Goal: Entertainment & Leisure: Consume media (video, audio)

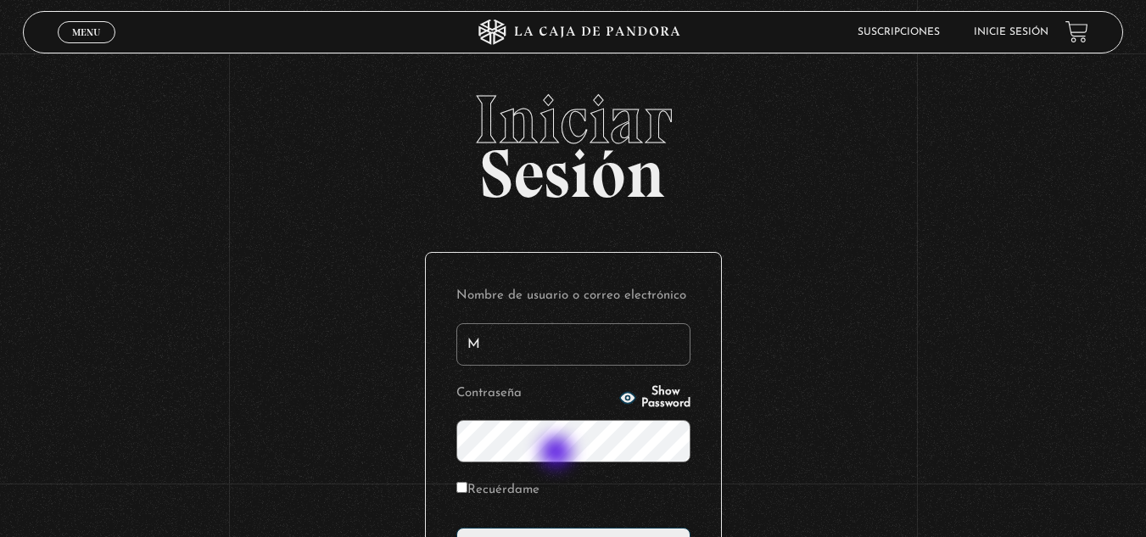
type input "[EMAIL_ADDRESS][DOMAIN_NAME]"
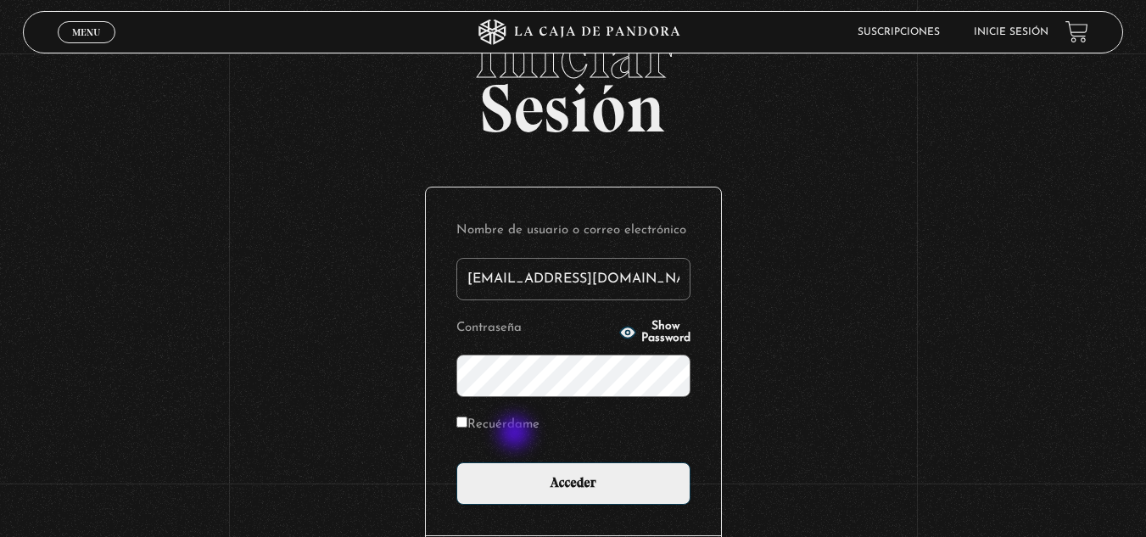
scroll to position [85, 0]
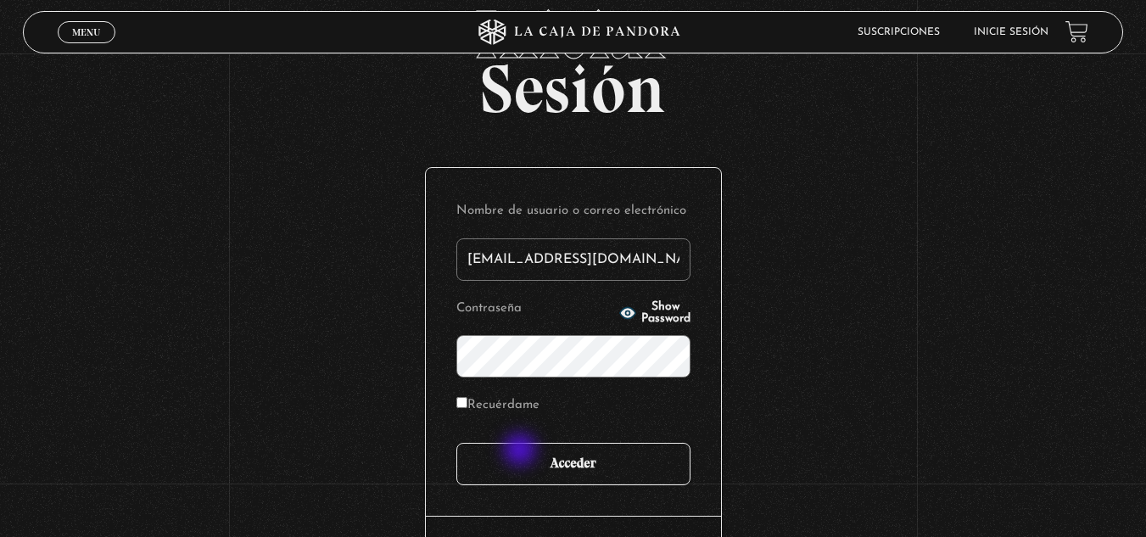
click at [522, 451] on input "Acceder" at bounding box center [573, 464] width 234 height 42
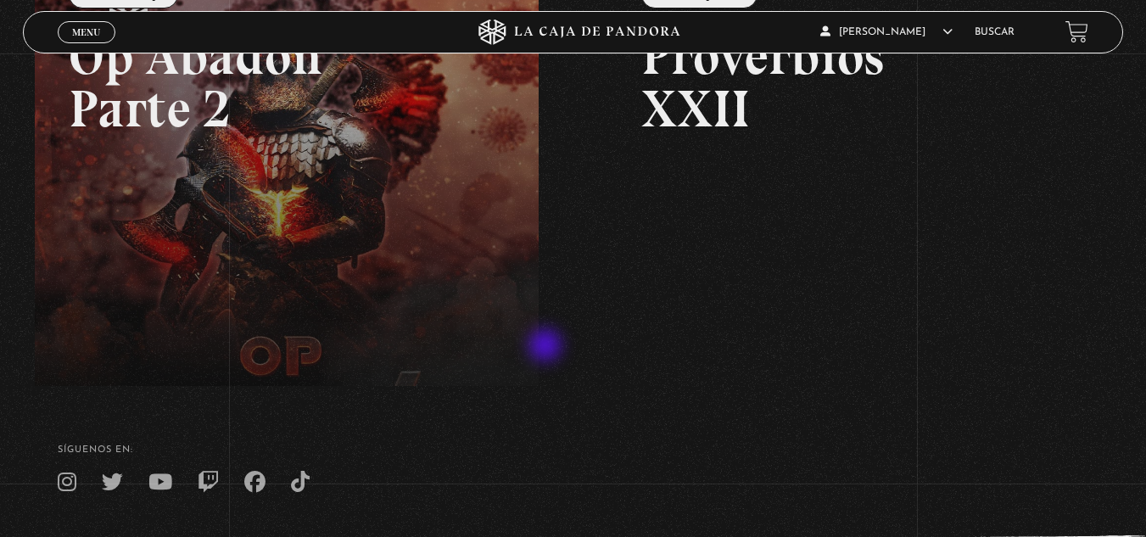
scroll to position [75, 0]
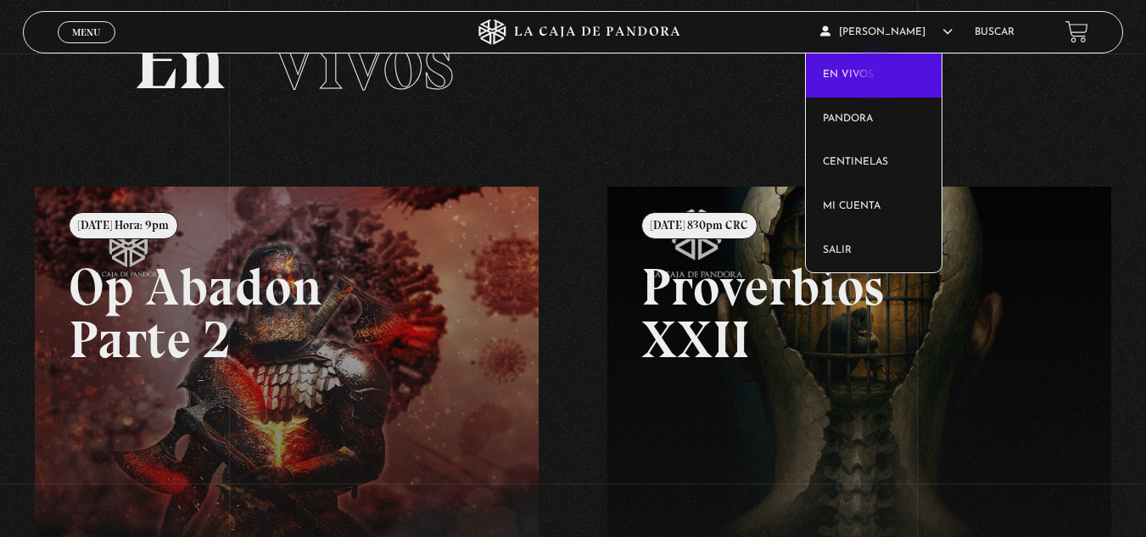
click at [876, 75] on link "En vivos" at bounding box center [874, 75] width 136 height 44
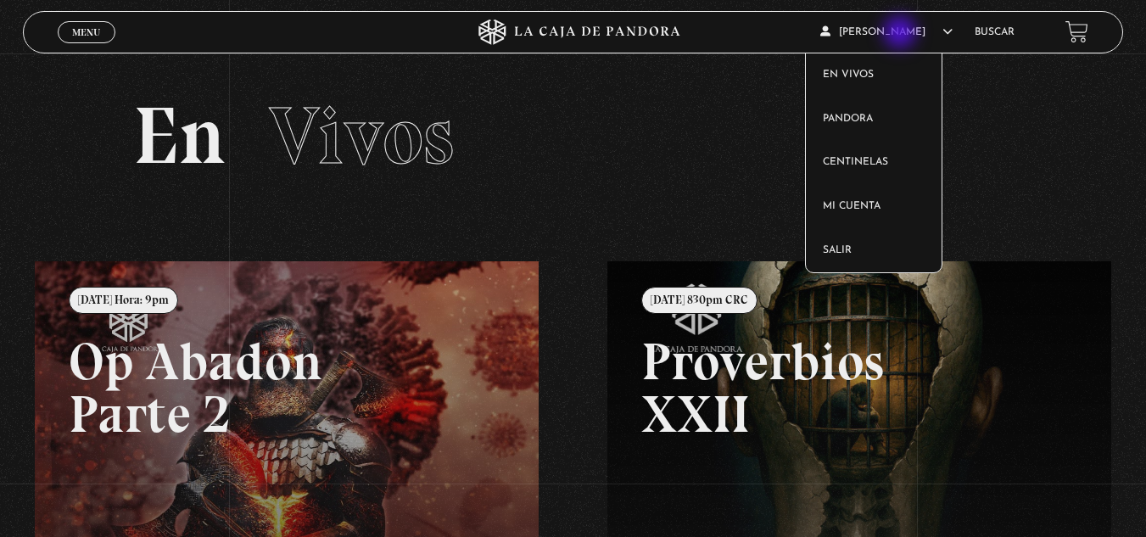
click at [942, 34] on icon at bounding box center [947, 31] width 10 height 10
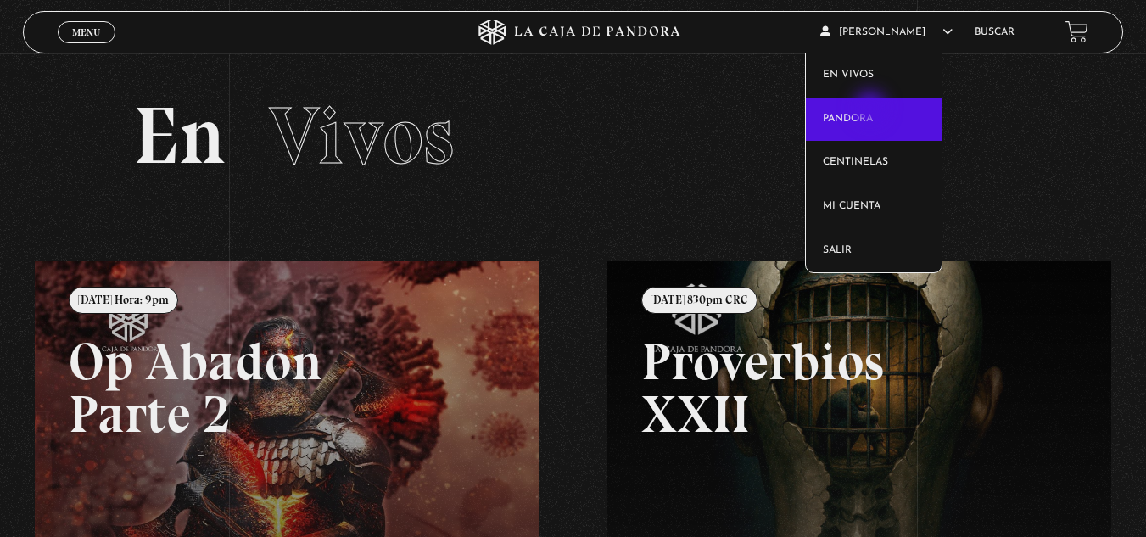
click at [870, 110] on link "Pandora" at bounding box center [874, 120] width 136 height 44
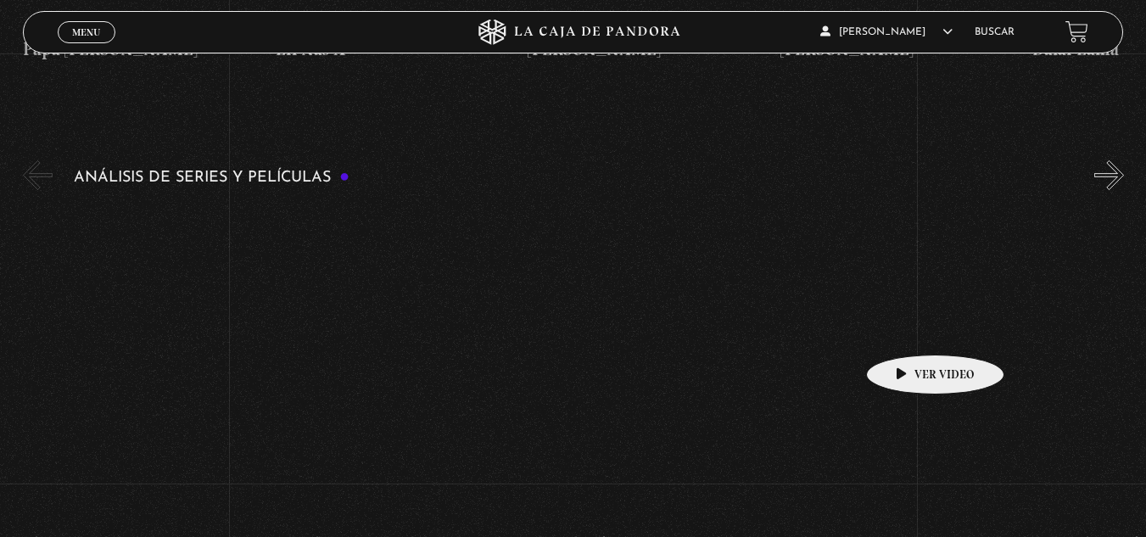
scroll to position [3138, 0]
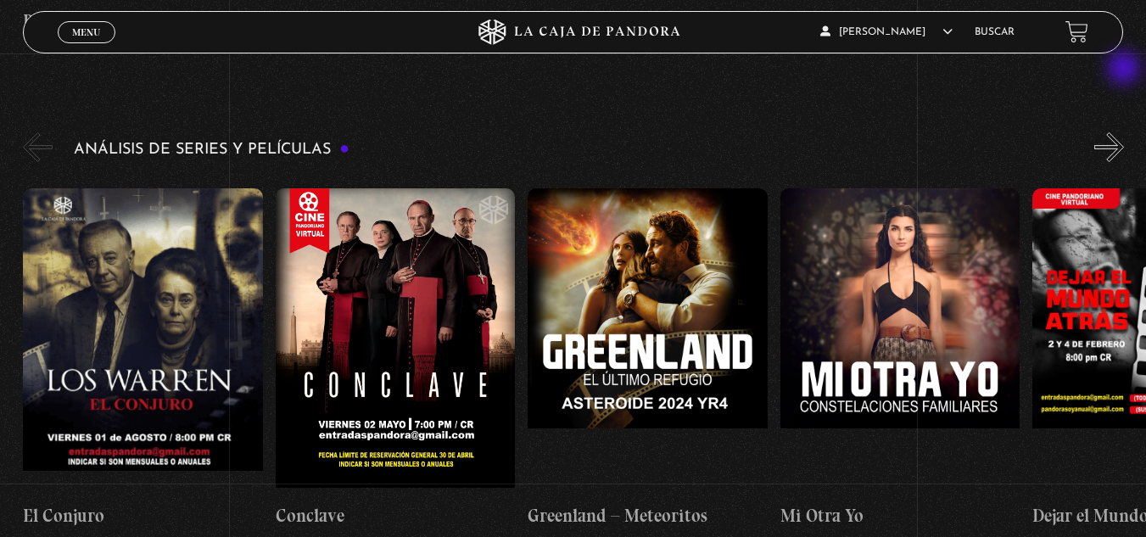
click at [1124, 132] on button "»" at bounding box center [1109, 147] width 30 height 30
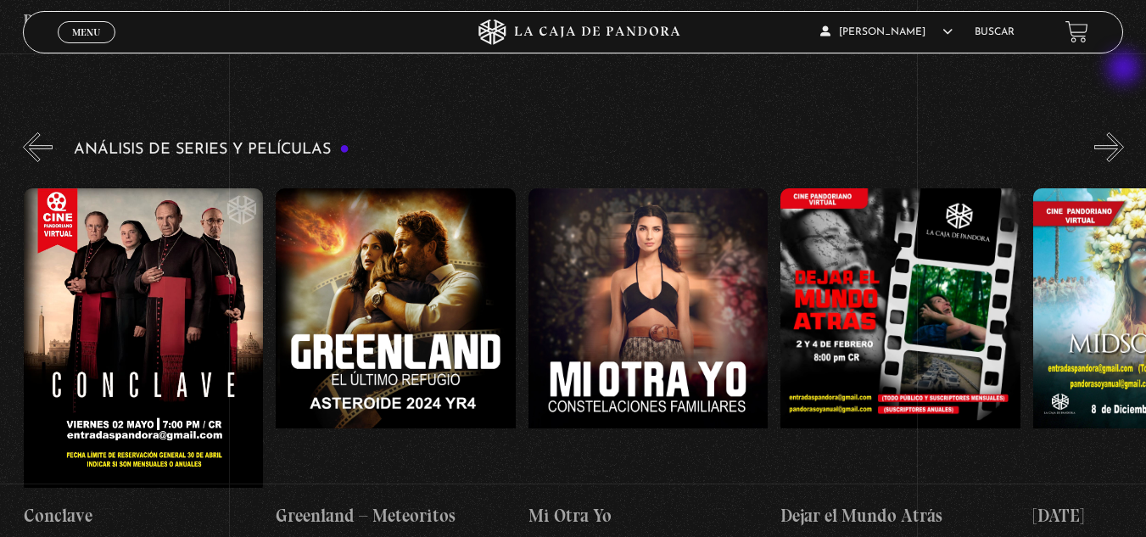
click at [1124, 132] on button "»" at bounding box center [1109, 147] width 30 height 30
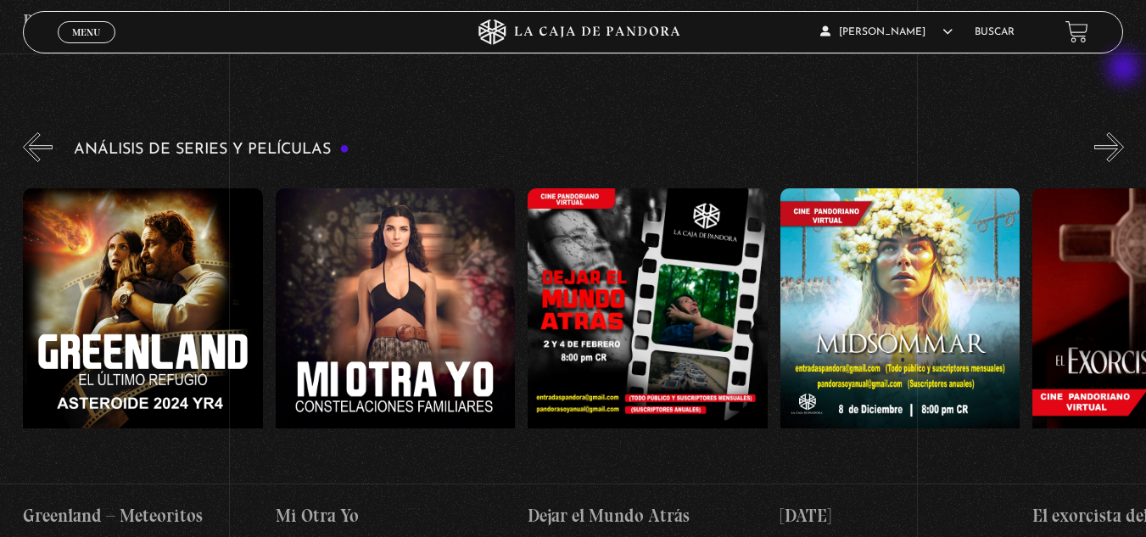
click at [1124, 132] on button "»" at bounding box center [1109, 147] width 30 height 30
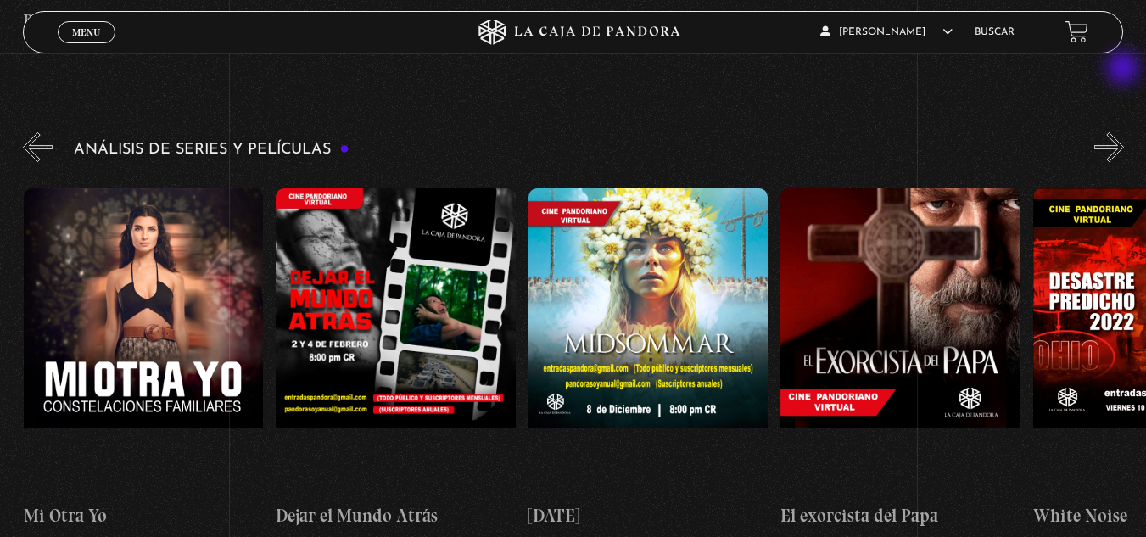
click at [1124, 132] on button "»" at bounding box center [1109, 147] width 30 height 30
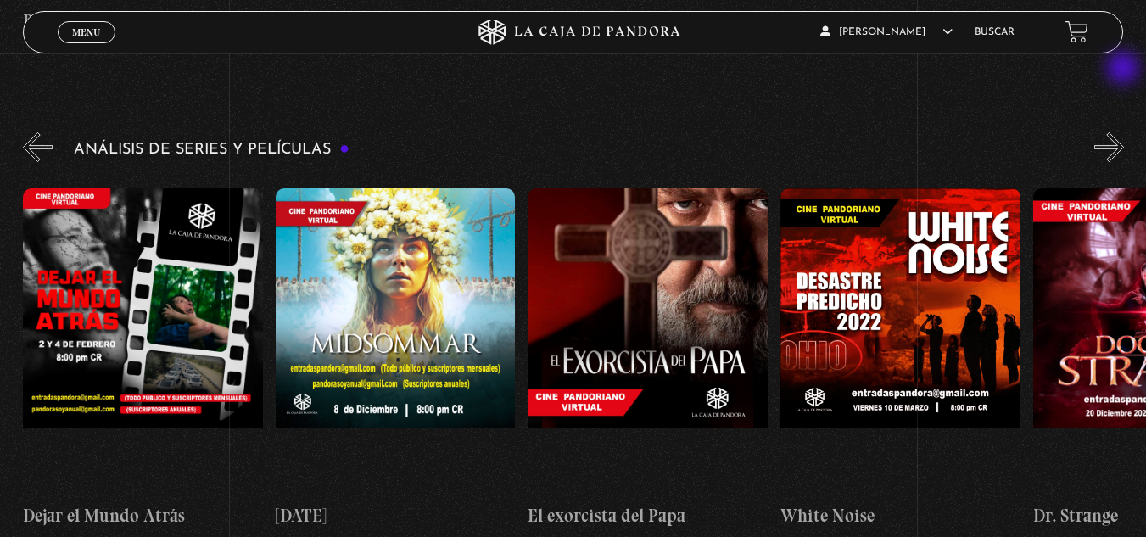
click at [1124, 132] on button "»" at bounding box center [1109, 147] width 30 height 30
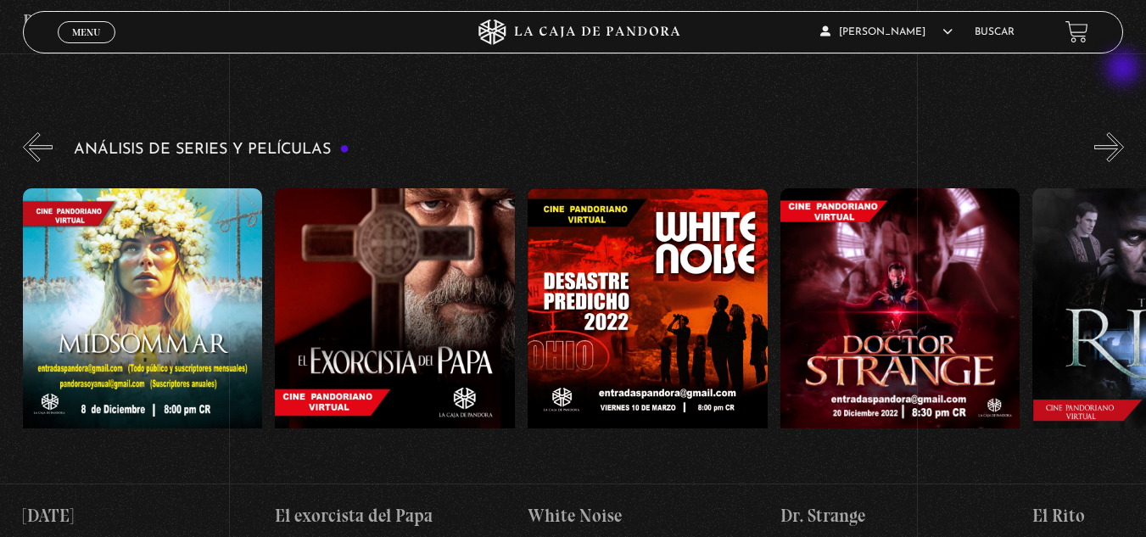
click at [1124, 132] on button "»" at bounding box center [1109, 147] width 30 height 30
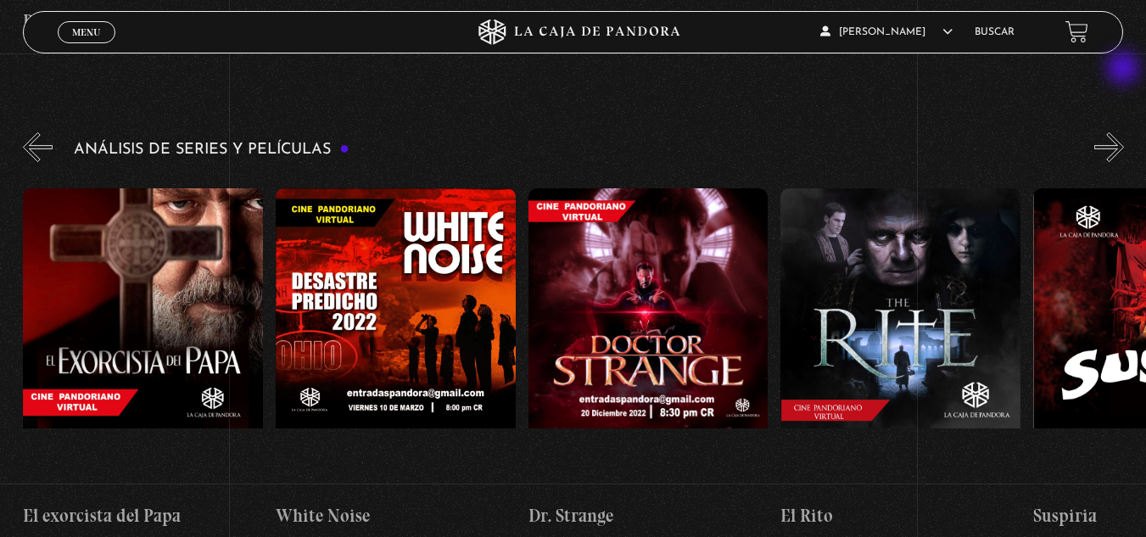
click at [1124, 132] on button "»" at bounding box center [1109, 147] width 30 height 30
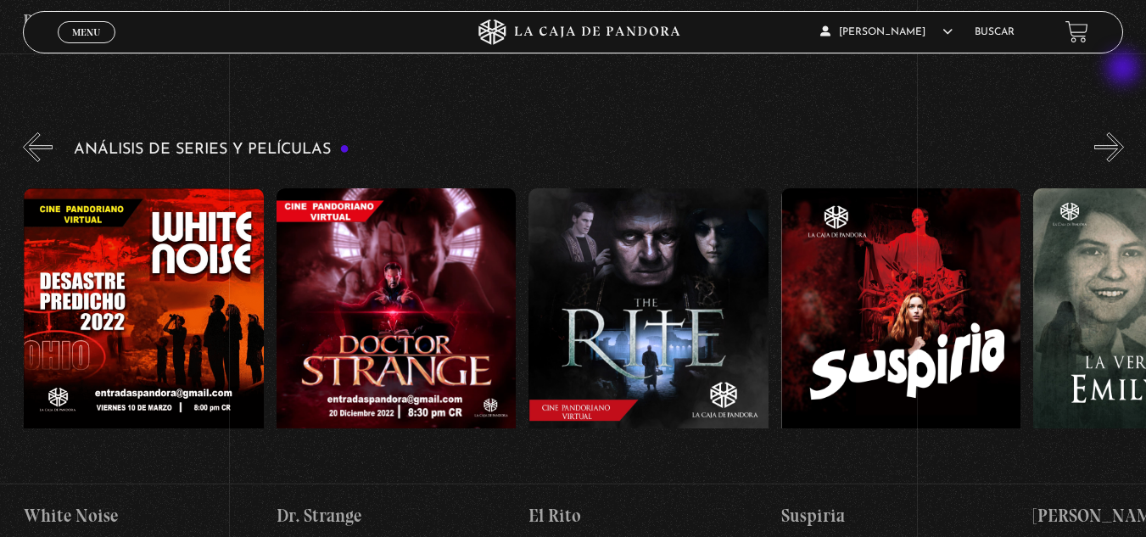
scroll to position [0, 1766]
click at [1124, 132] on button "»" at bounding box center [1109, 147] width 30 height 30
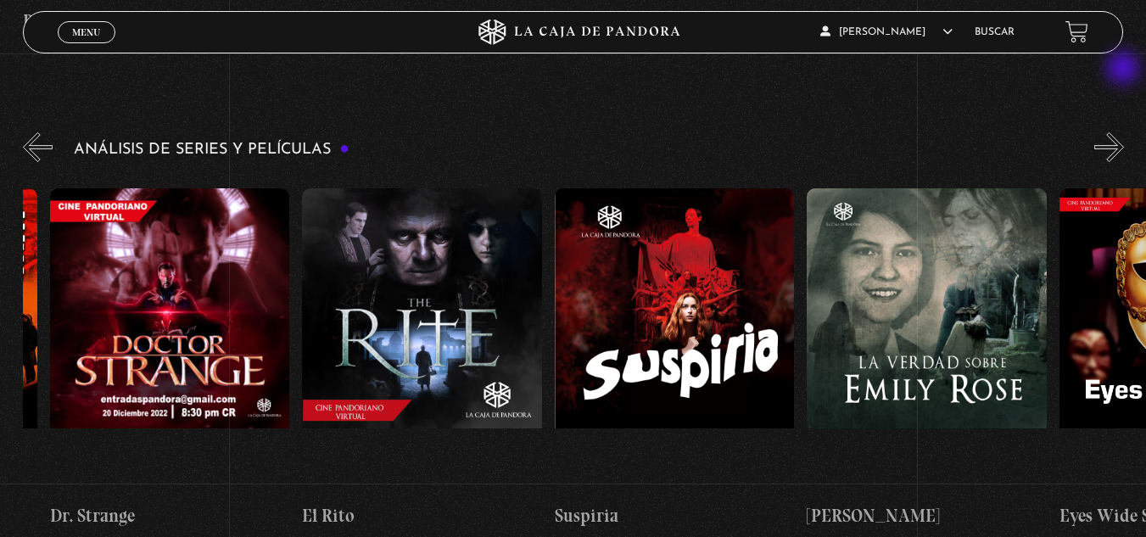
scroll to position [0, 2018]
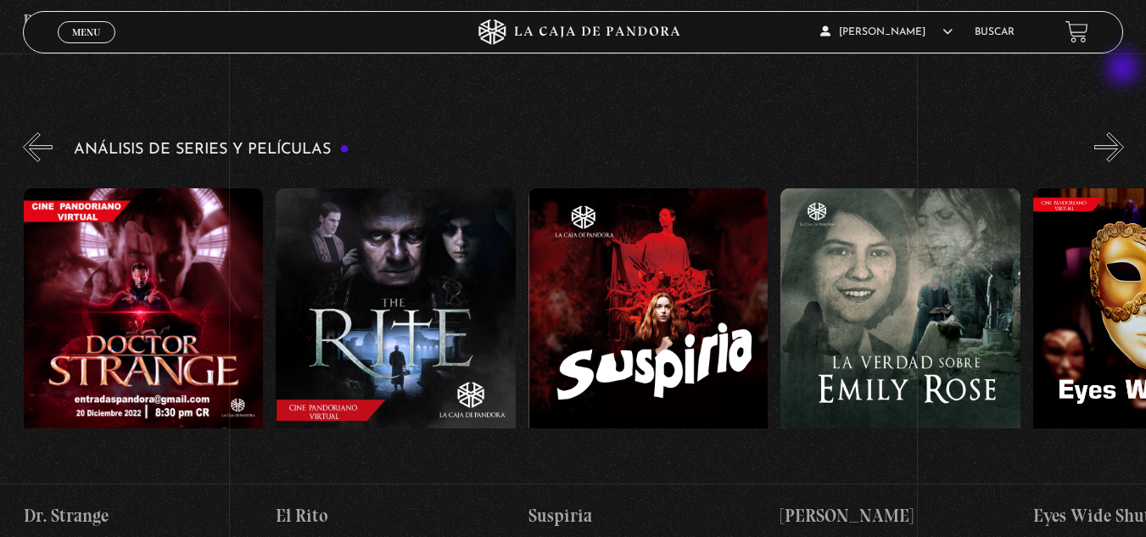
click at [1124, 132] on button "»" at bounding box center [1109, 147] width 30 height 30
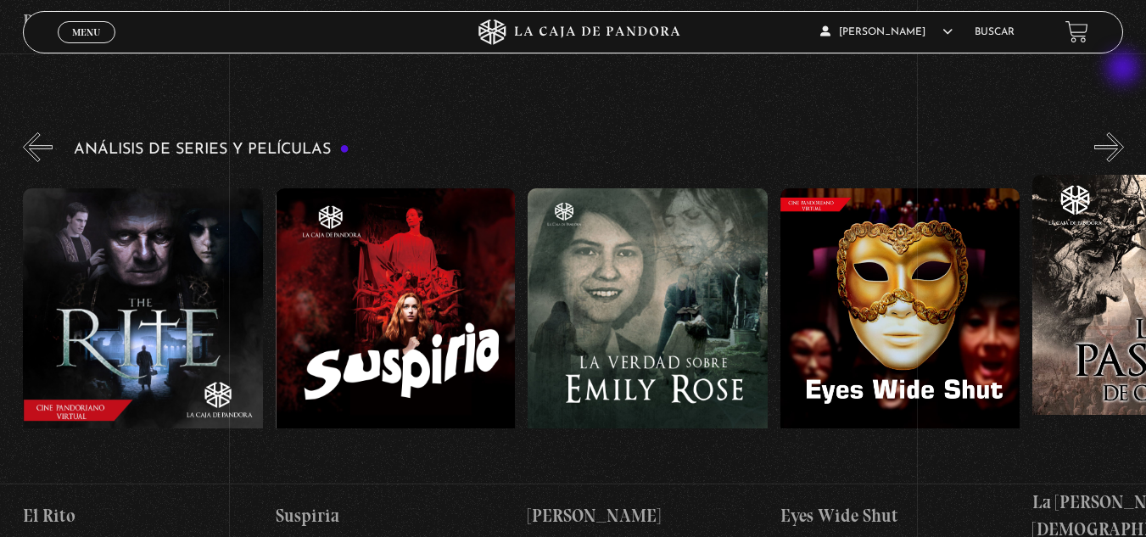
click at [1124, 132] on button "»" at bounding box center [1109, 147] width 30 height 30
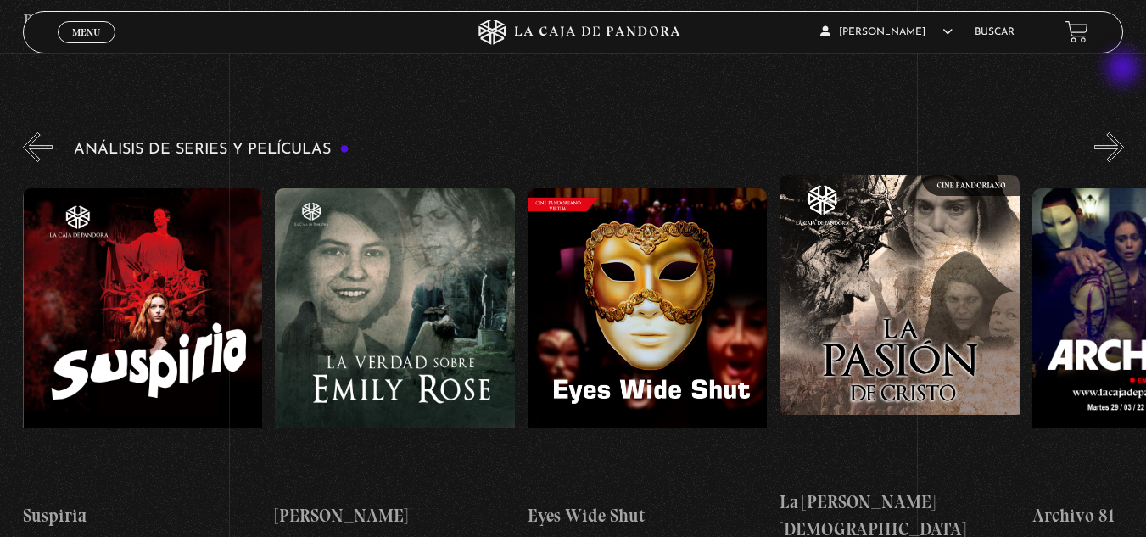
click at [1124, 132] on button "»" at bounding box center [1109, 147] width 30 height 30
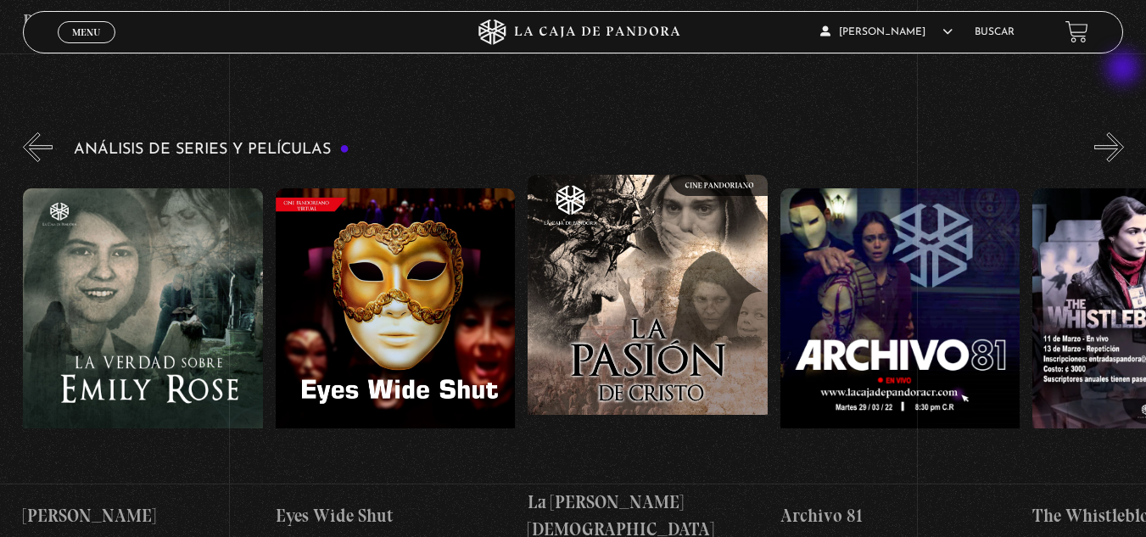
click at [1124, 132] on button "»" at bounding box center [1109, 147] width 30 height 30
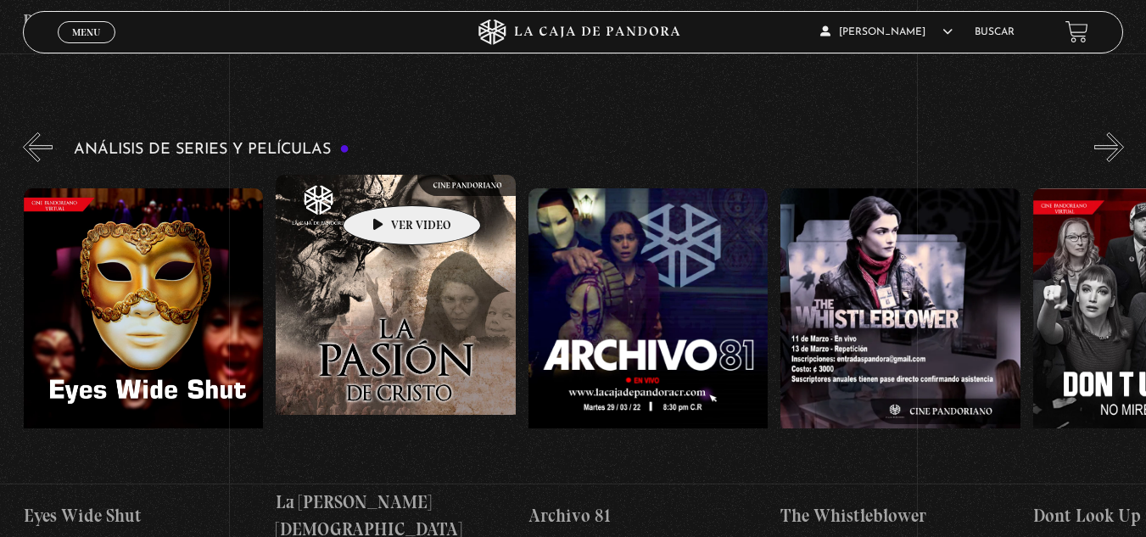
scroll to position [0, 3028]
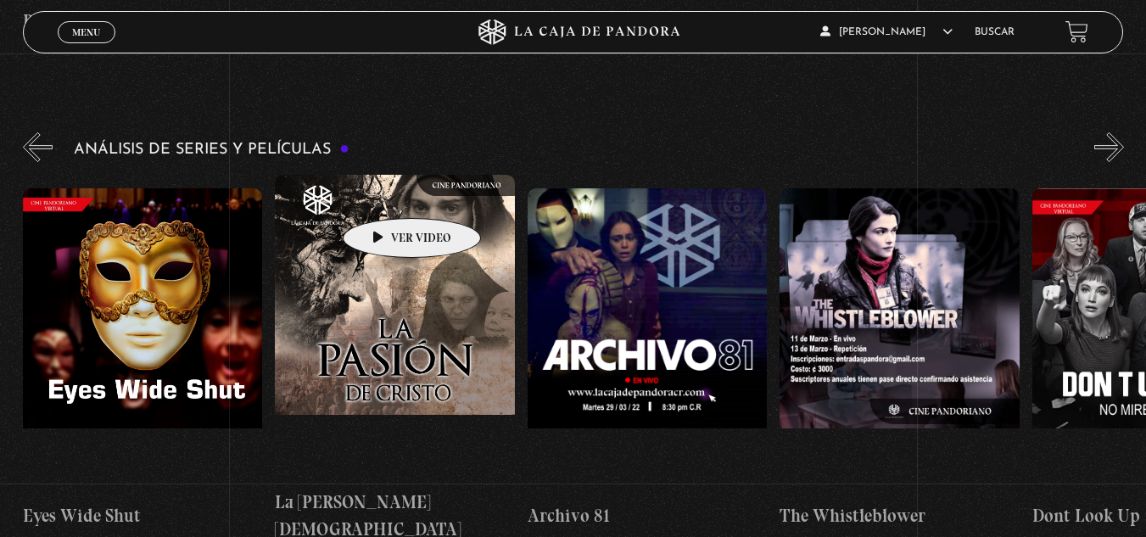
click at [385, 193] on figure at bounding box center [395, 327] width 240 height 305
click at [397, 181] on figure at bounding box center [395, 327] width 240 height 305
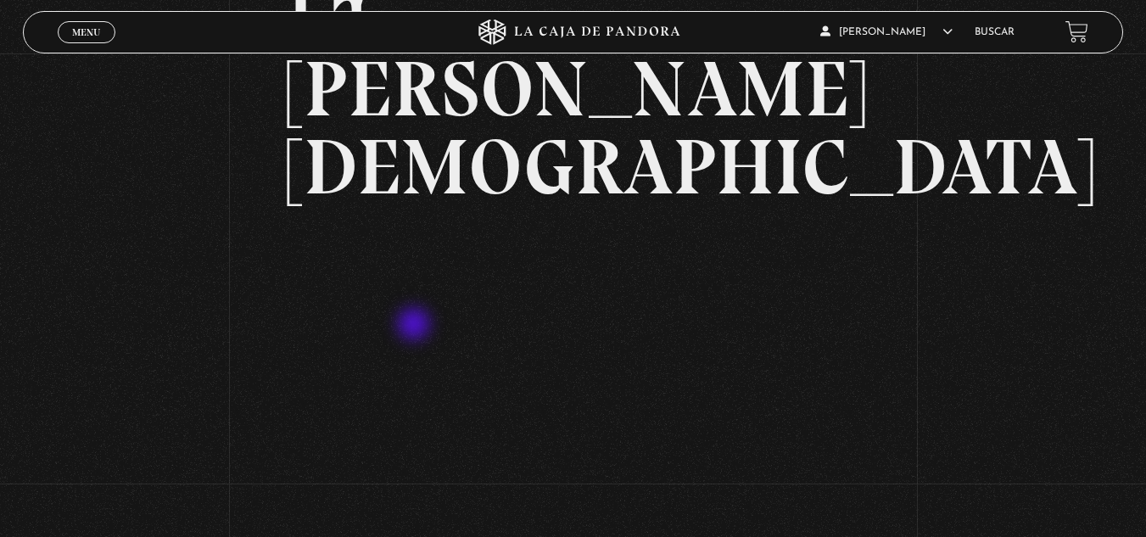
scroll to position [170, 0]
